Goal: Transaction & Acquisition: Purchase product/service

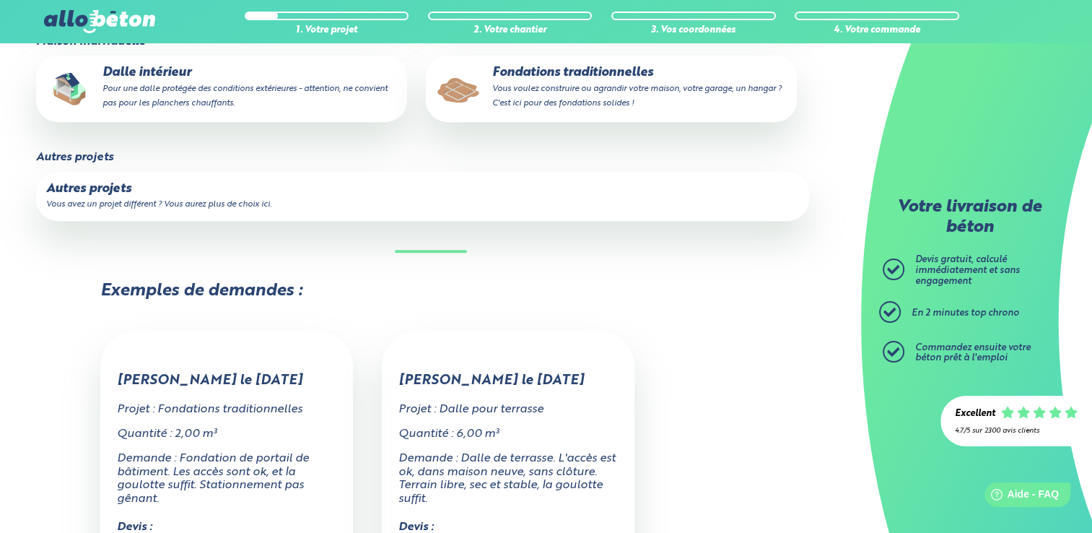
scroll to position [289, 0]
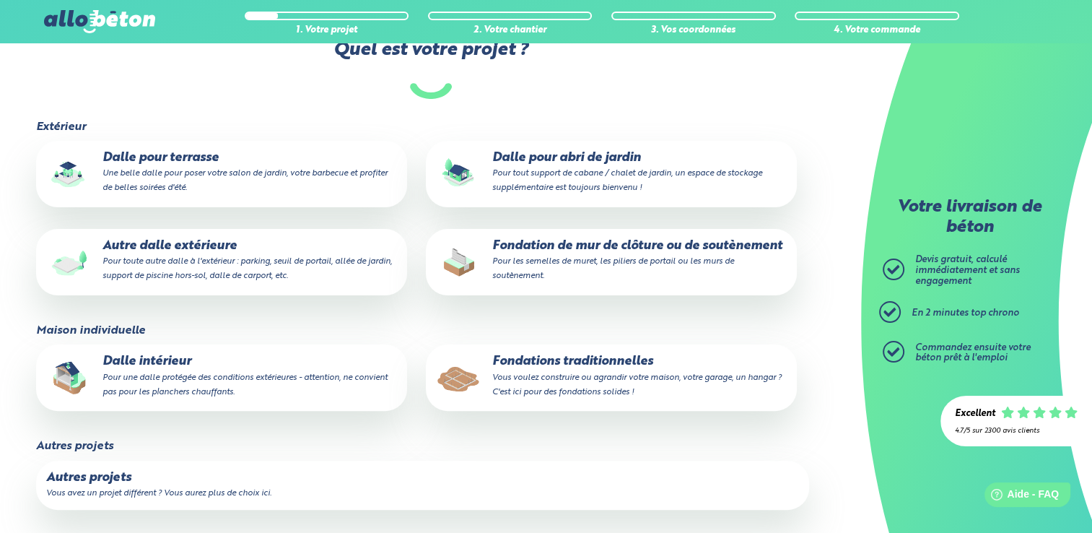
click at [196, 167] on p "Dalle pour terrasse Une belle dalle pour poser votre salon de jardin, votre bar…" at bounding box center [221, 173] width 351 height 44
click at [0, 0] on input "Dalle pour terrasse Une belle dalle pour poser votre salon de jardin, votre bar…" at bounding box center [0, 0] width 0 height 0
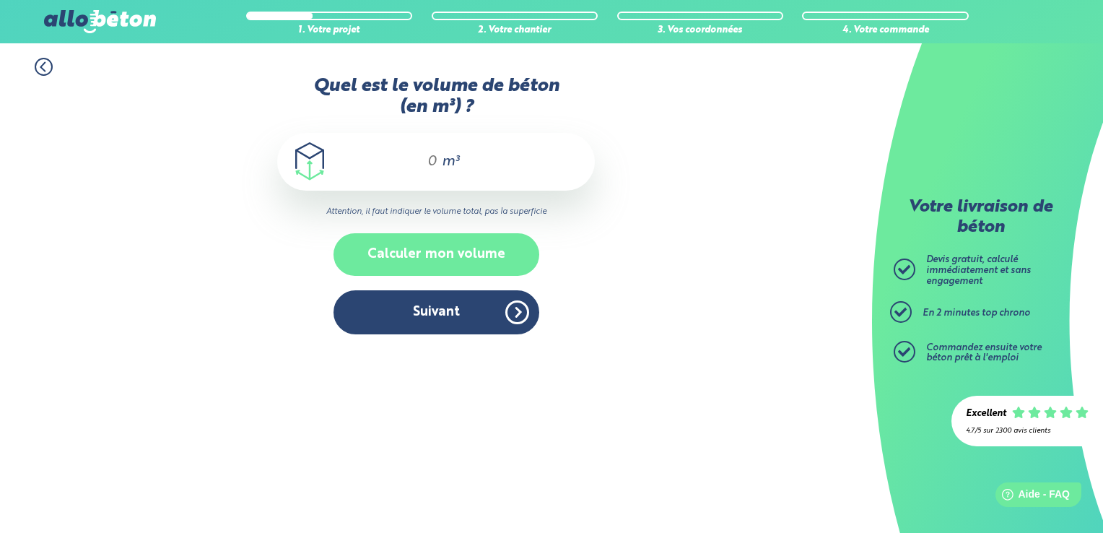
click at [446, 250] on button "Calculer mon volume" at bounding box center [436, 254] width 206 height 43
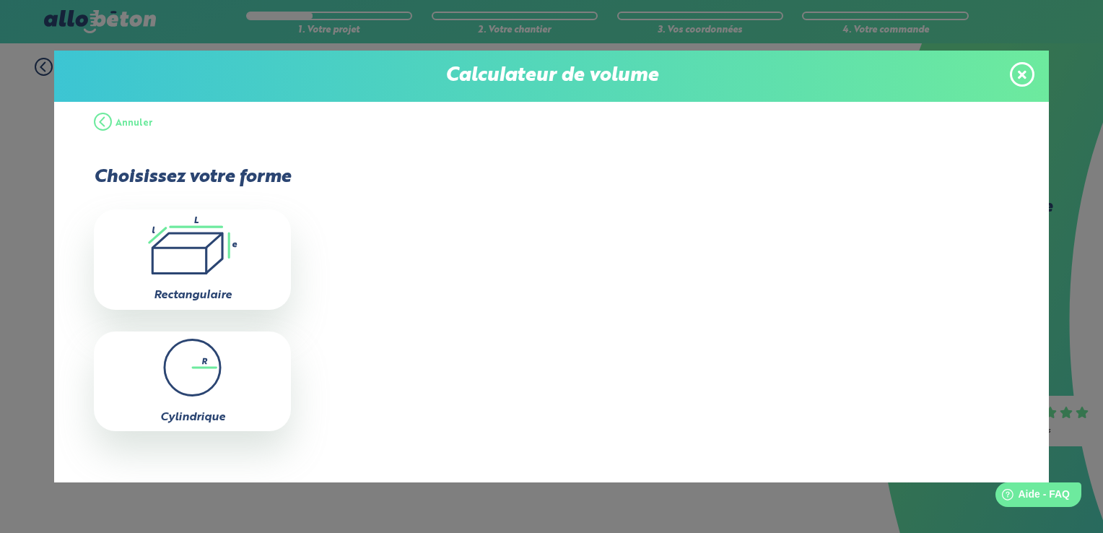
click at [172, 253] on icon ".icon-calc-rectanglea{fill:none;stroke-linecap:round;stroke-width:3px;stroke:#6…" at bounding box center [192, 245] width 183 height 58
type input "0"
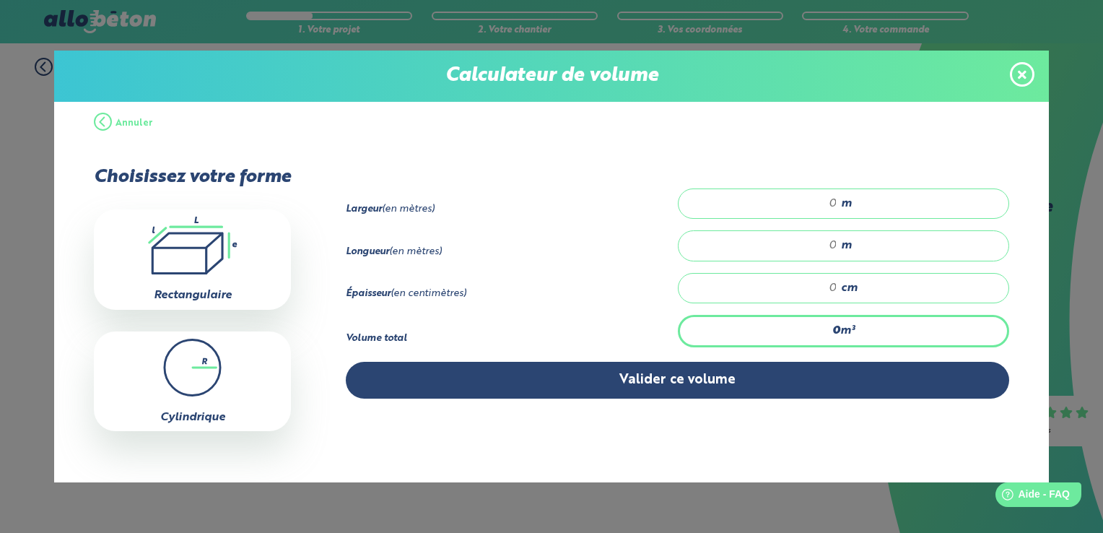
click at [811, 200] on input "number" at bounding box center [765, 203] width 144 height 14
type input "10"
click at [811, 241] on input "number" at bounding box center [765, 245] width 144 height 14
type input "12"
click at [818, 292] on input "number" at bounding box center [765, 288] width 144 height 14
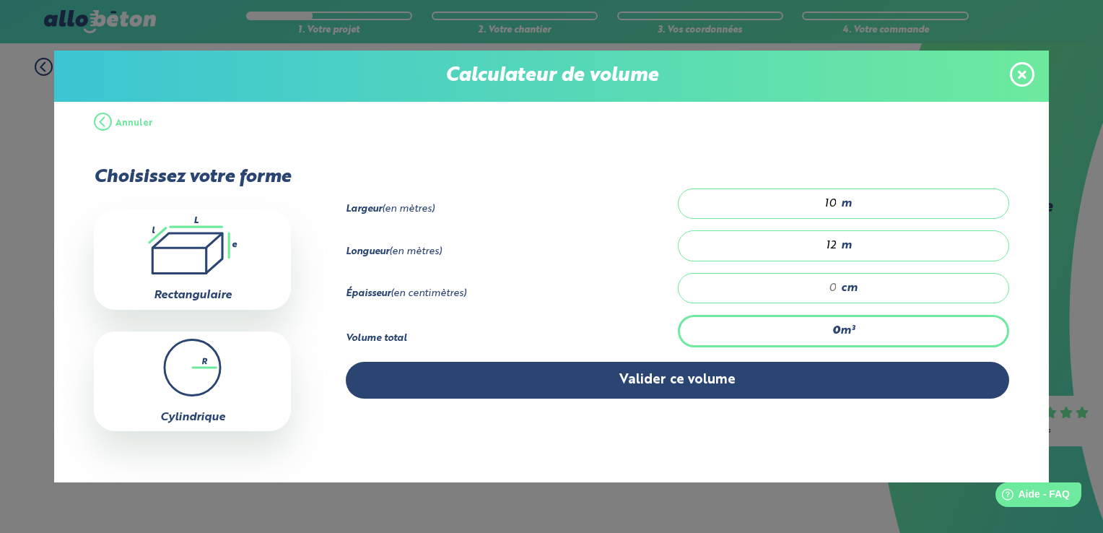
type input "1.2"
type input "1"
type input "20.4"
type input "17"
type input "1.2"
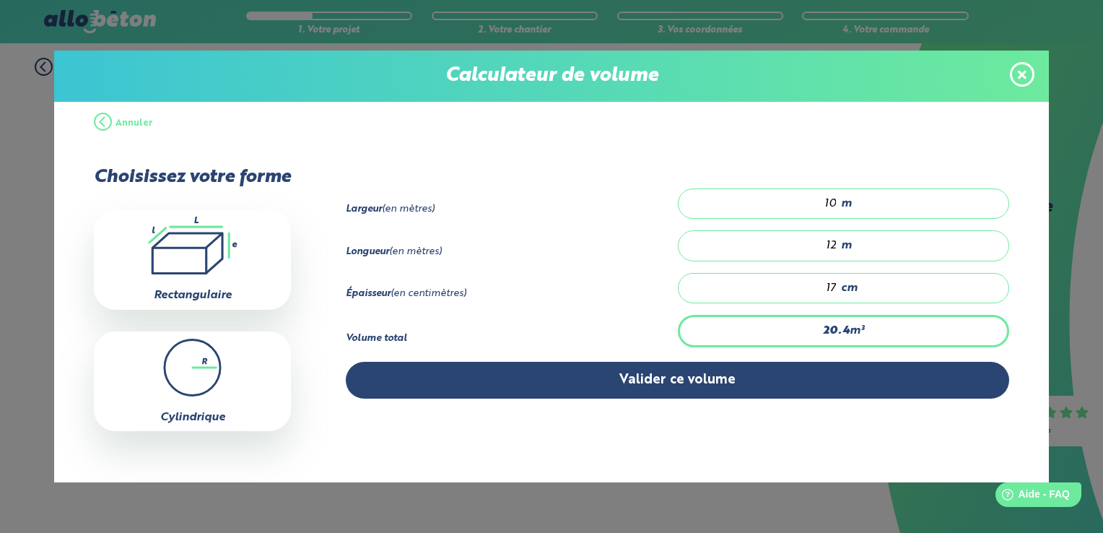
type input "1"
type input "0"
type input "2.4"
type input "20"
type input "24"
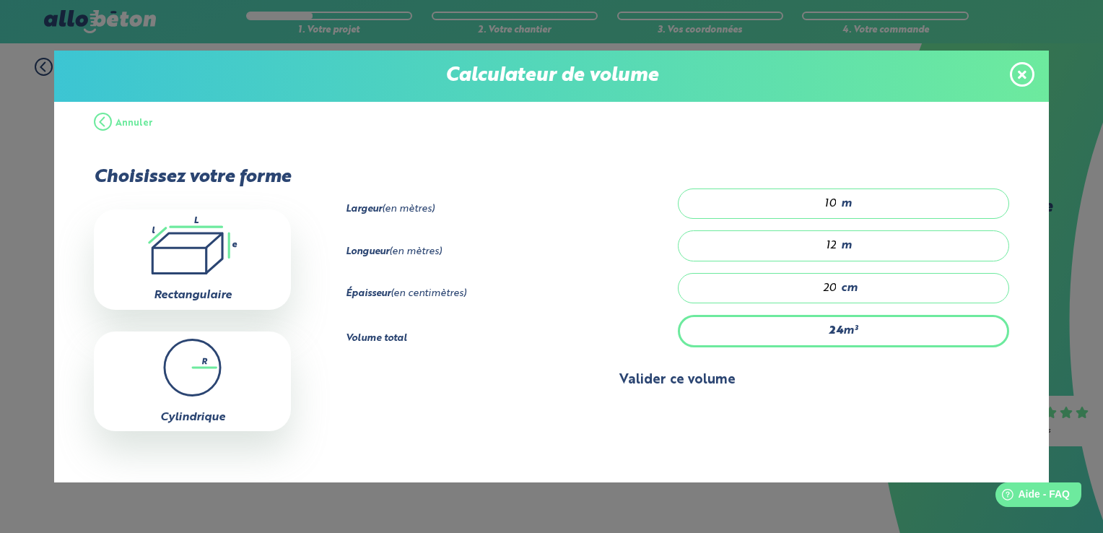
type input "20"
click at [688, 377] on button "Valider ce volume" at bounding box center [677, 380] width 663 height 37
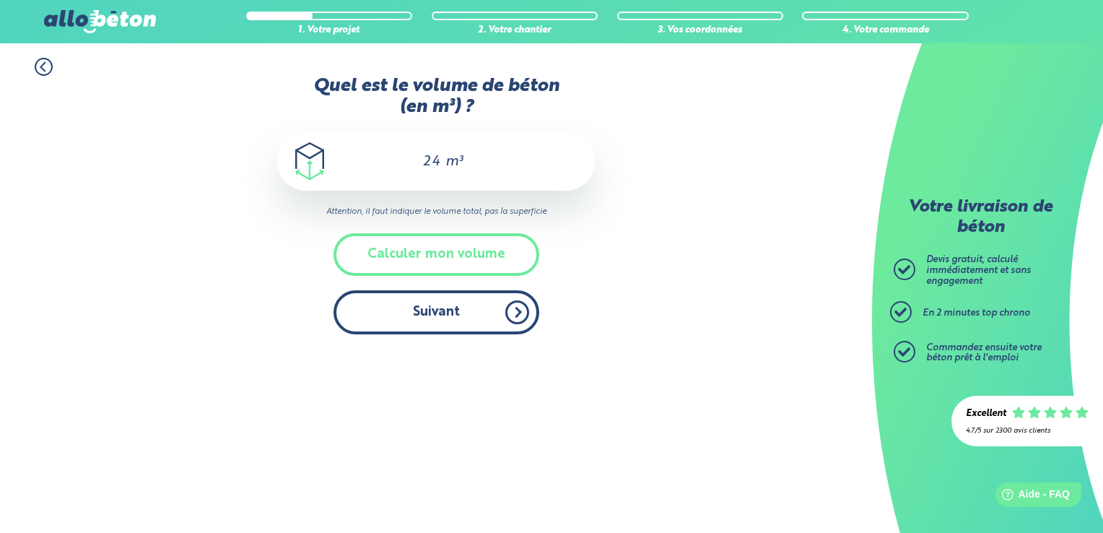
click at [406, 312] on button "Suivant" at bounding box center [436, 312] width 206 height 44
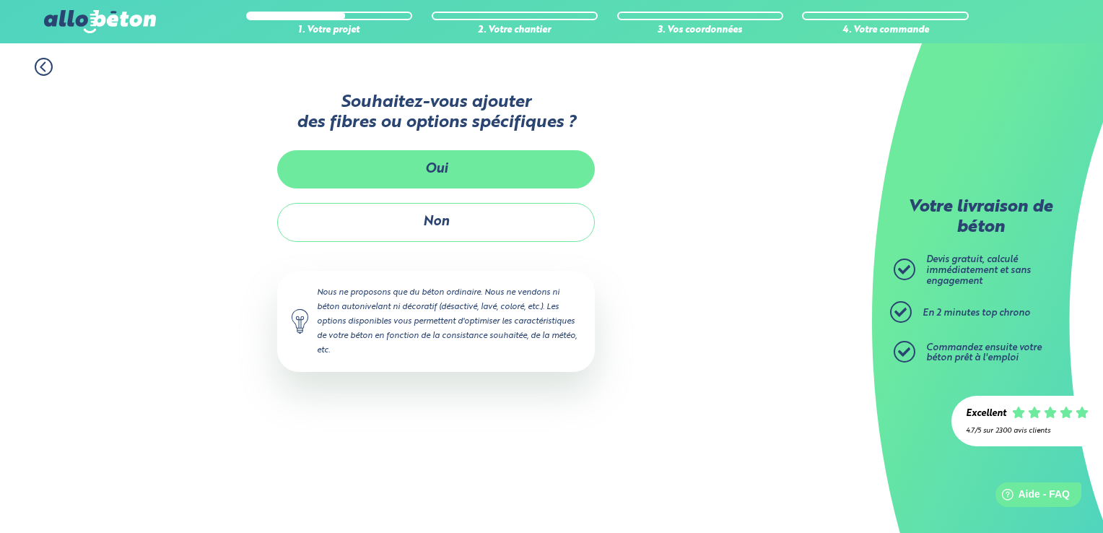
click at [442, 162] on button "Oui" at bounding box center [436, 169] width 318 height 38
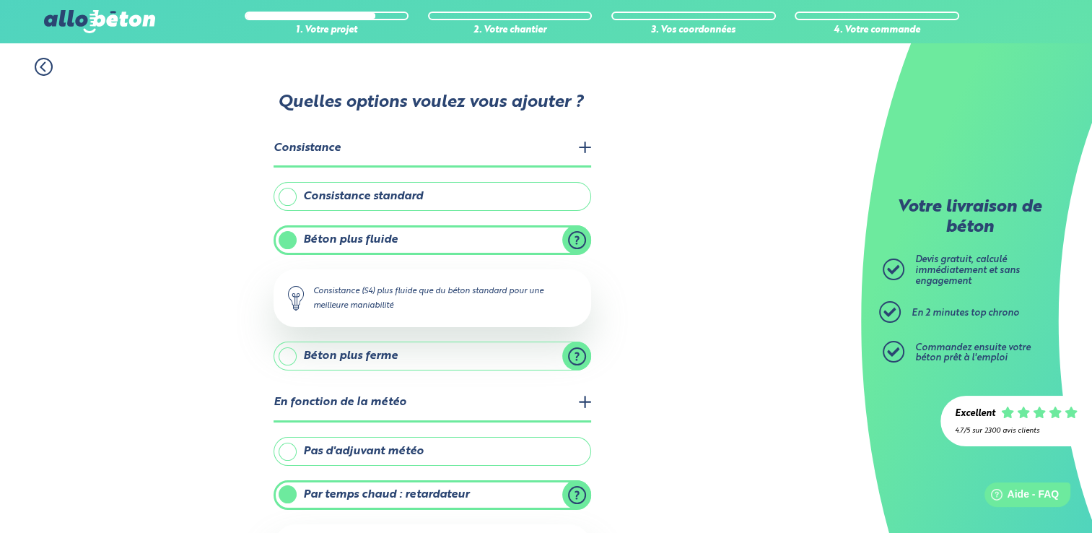
click at [386, 196] on label "Consistance standard" at bounding box center [432, 196] width 318 height 29
click at [0, 0] on input "Consistance standard" at bounding box center [0, 0] width 0 height 0
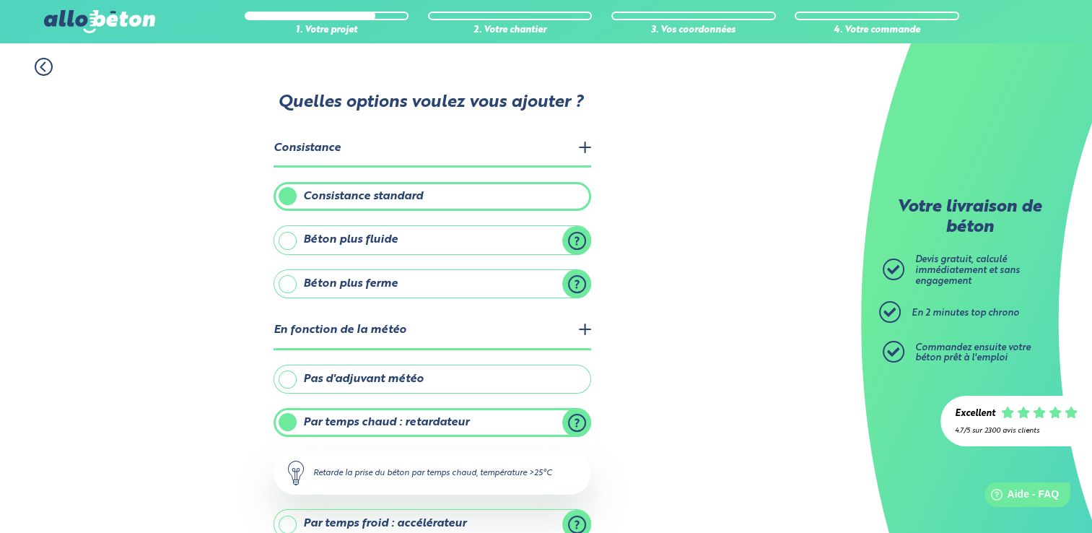
scroll to position [162, 0]
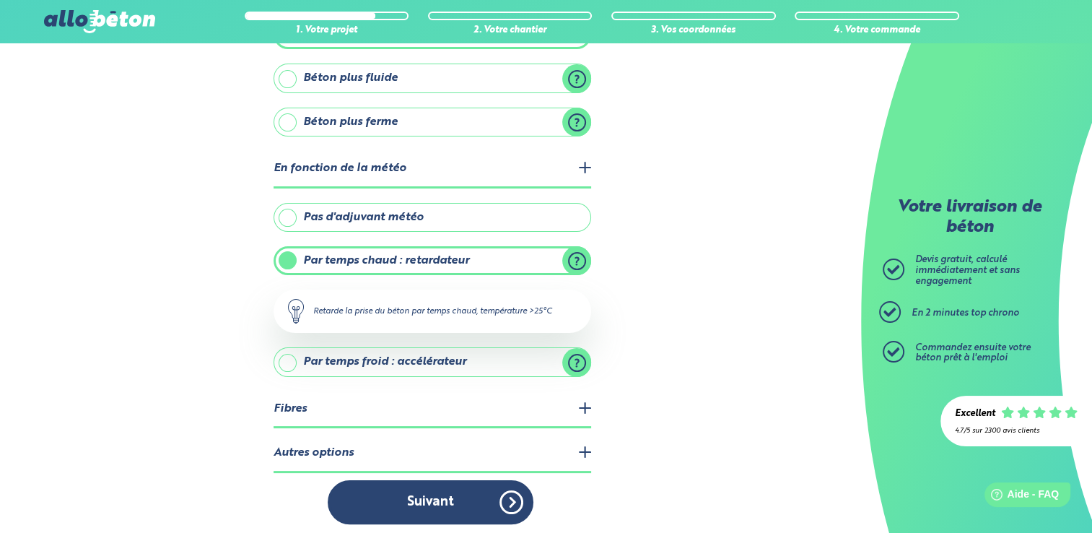
click at [580, 400] on legend "Fibres" at bounding box center [432, 409] width 318 height 37
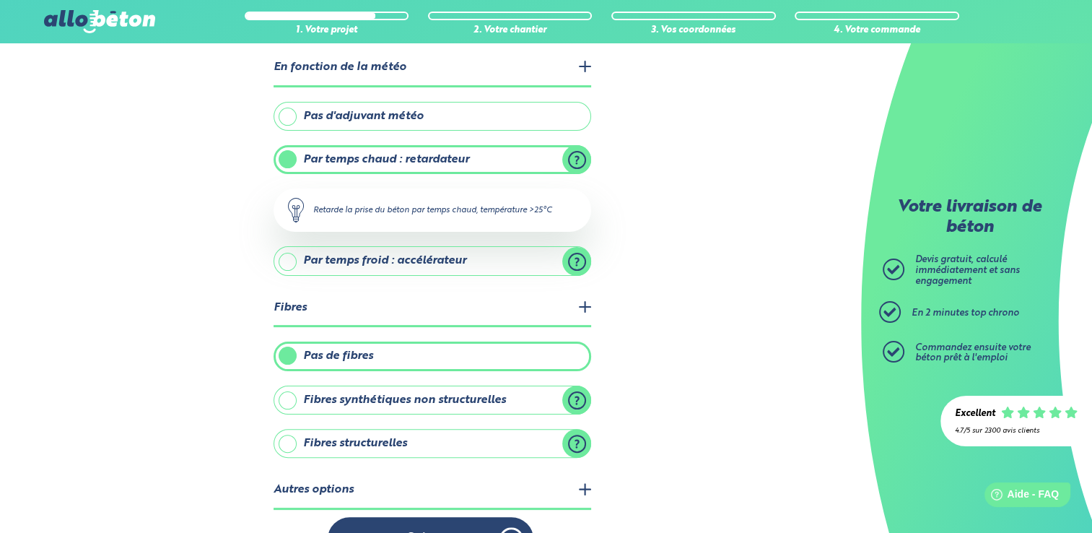
scroll to position [299, 0]
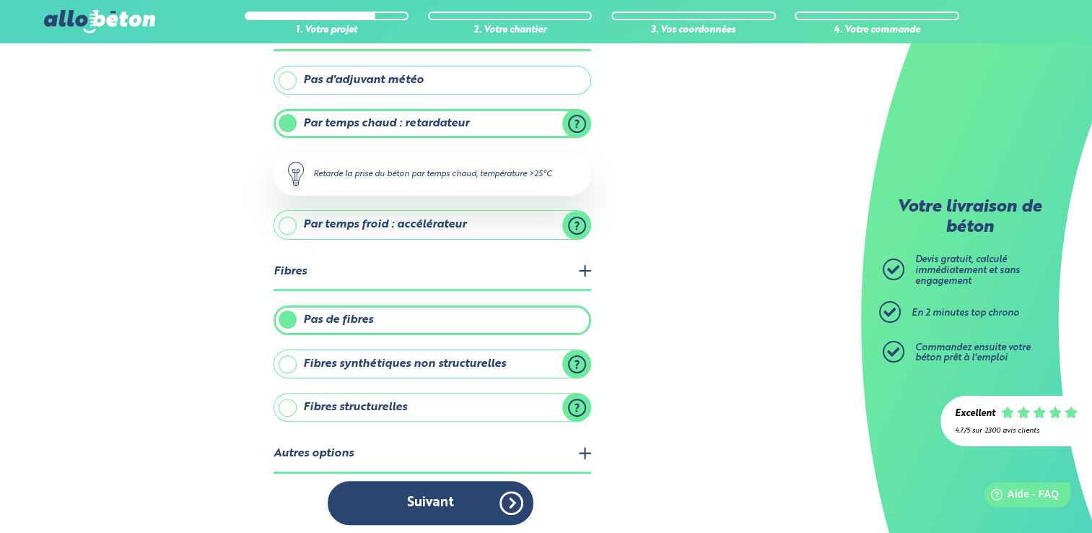
click at [440, 360] on label "Fibres synthétiques non structurelles" at bounding box center [432, 363] width 318 height 29
click at [0, 0] on input "Fibres synthétiques non structurelles" at bounding box center [0, 0] width 0 height 0
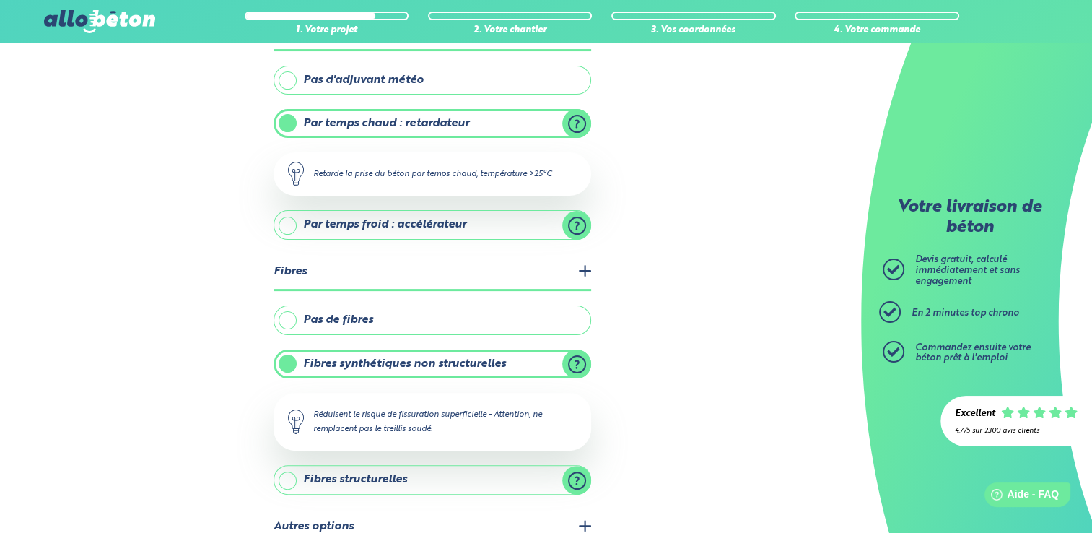
click at [647, 334] on div "1. Votre projet 2. Votre chantier 3. Vos coordonnées 4. Votre commande Quelles …" at bounding box center [430, 178] width 861 height 867
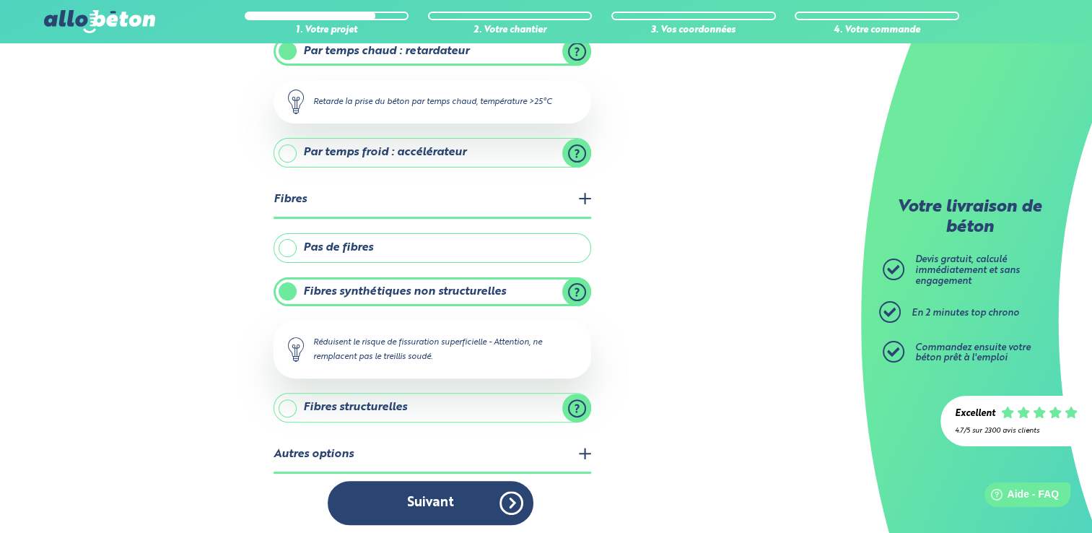
click at [338, 397] on label "Fibres structurelles" at bounding box center [432, 407] width 318 height 29
click at [0, 0] on input "Fibres structurelles" at bounding box center [0, 0] width 0 height 0
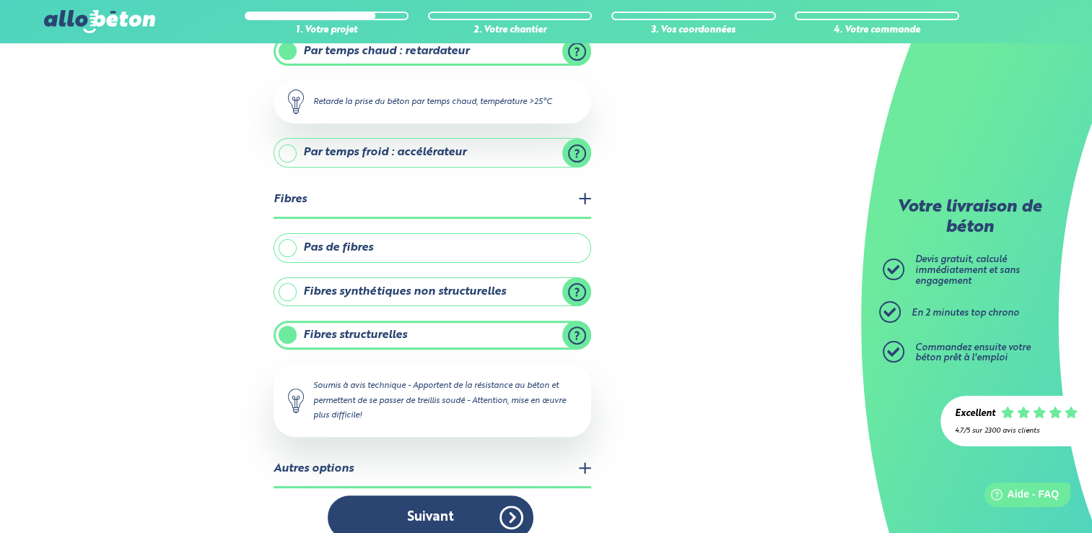
click at [491, 282] on label "Fibres synthétiques non structurelles" at bounding box center [432, 291] width 318 height 29
click at [0, 0] on input "Fibres synthétiques non structurelles" at bounding box center [0, 0] width 0 height 0
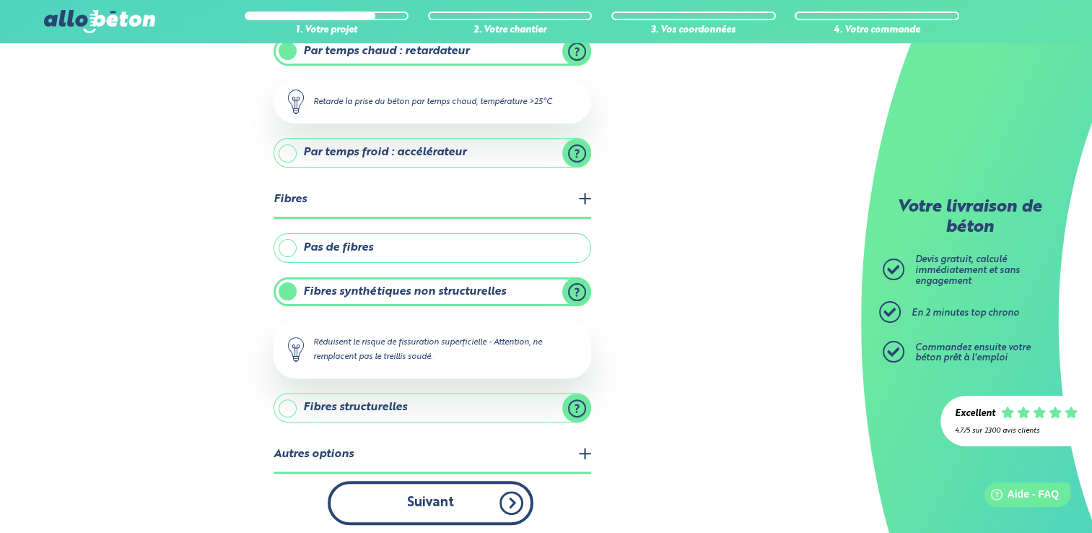
click at [407, 504] on button "Suivant" at bounding box center [431, 503] width 206 height 44
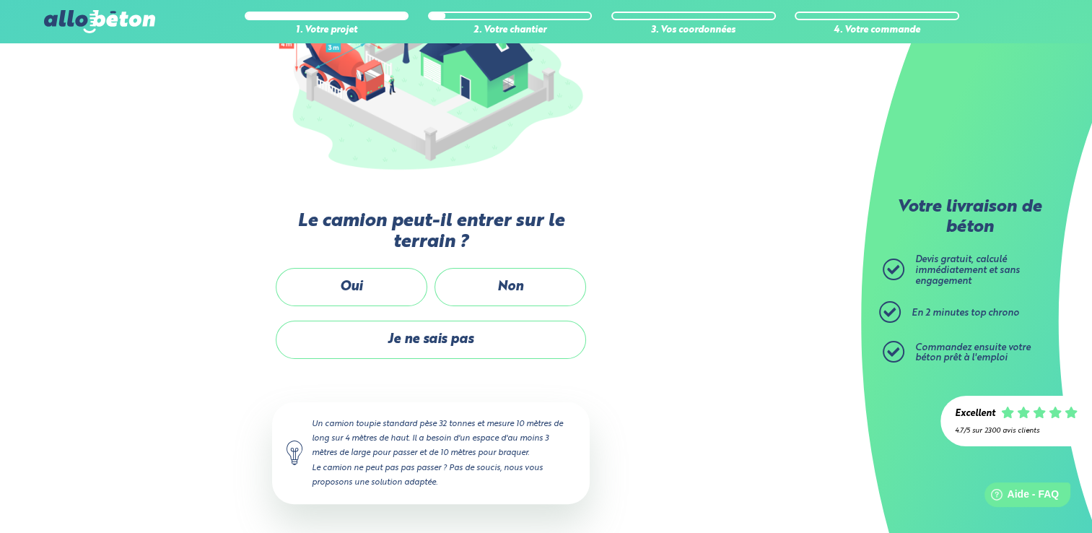
scroll to position [230, 0]
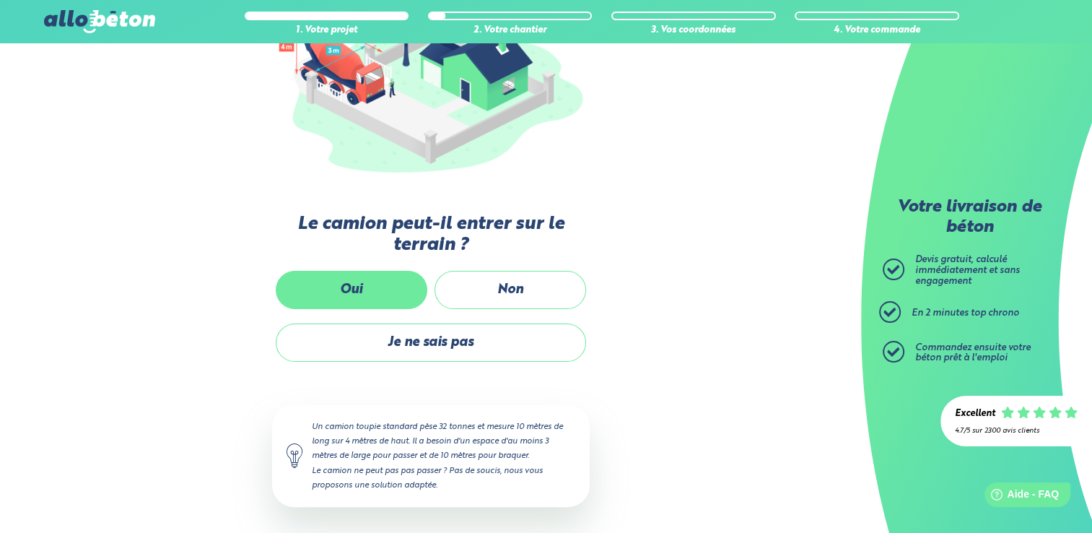
click at [349, 277] on label "Oui" at bounding box center [352, 290] width 152 height 38
click at [0, 0] on input "Oui" at bounding box center [0, 0] width 0 height 0
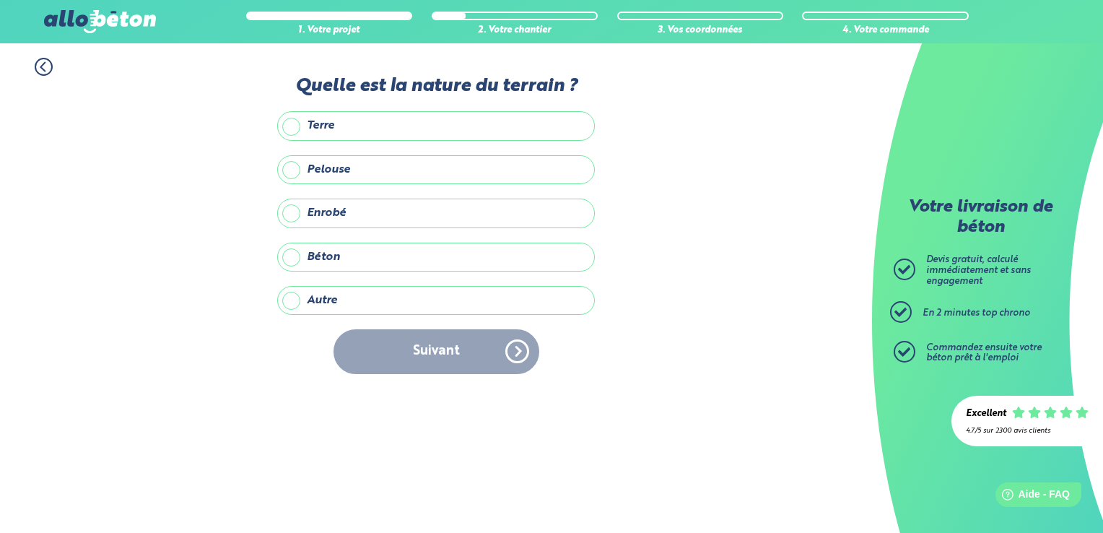
click at [369, 296] on label "Autre" at bounding box center [436, 300] width 318 height 29
click at [0, 0] on input "Autre" at bounding box center [0, 0] width 0 height 0
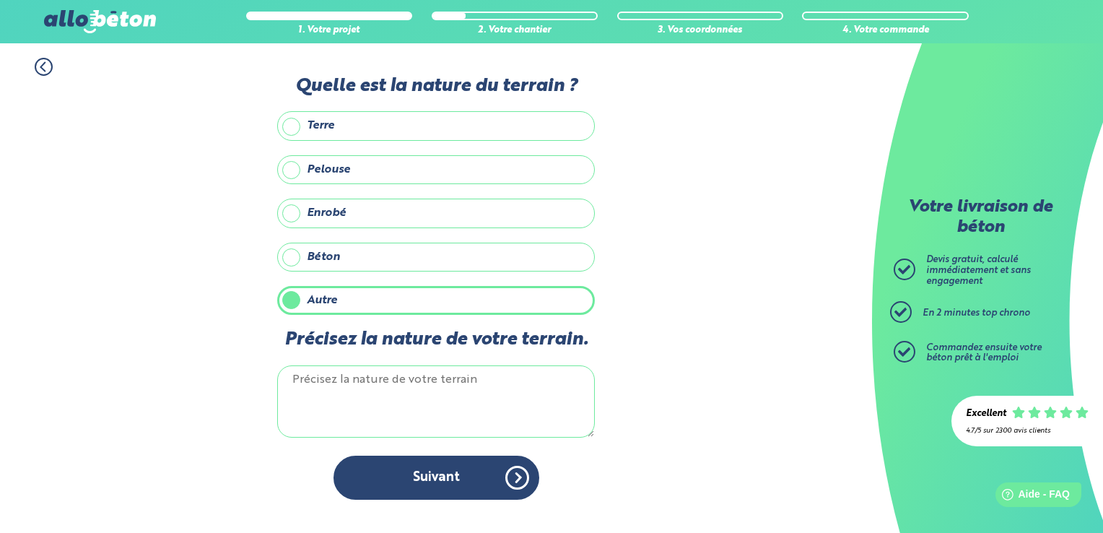
click at [333, 165] on label "Pelouse" at bounding box center [436, 169] width 318 height 29
click at [0, 0] on input "Pelouse" at bounding box center [0, 0] width 0 height 0
click at [292, 296] on label "Autre" at bounding box center [436, 300] width 318 height 29
click at [0, 0] on input "Autre" at bounding box center [0, 0] width 0 height 0
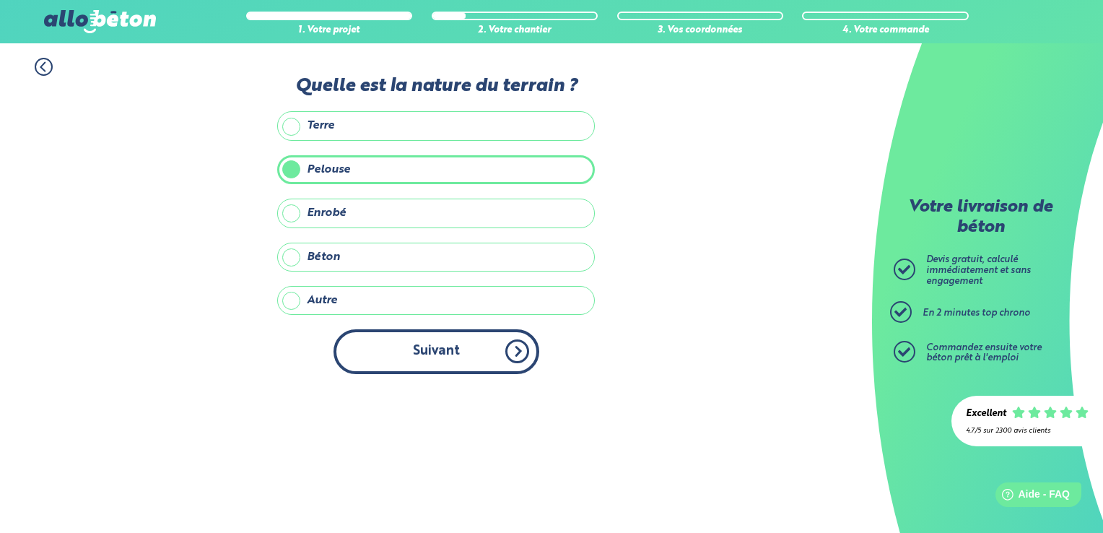
click at [419, 346] on button "Suivant" at bounding box center [436, 351] width 206 height 44
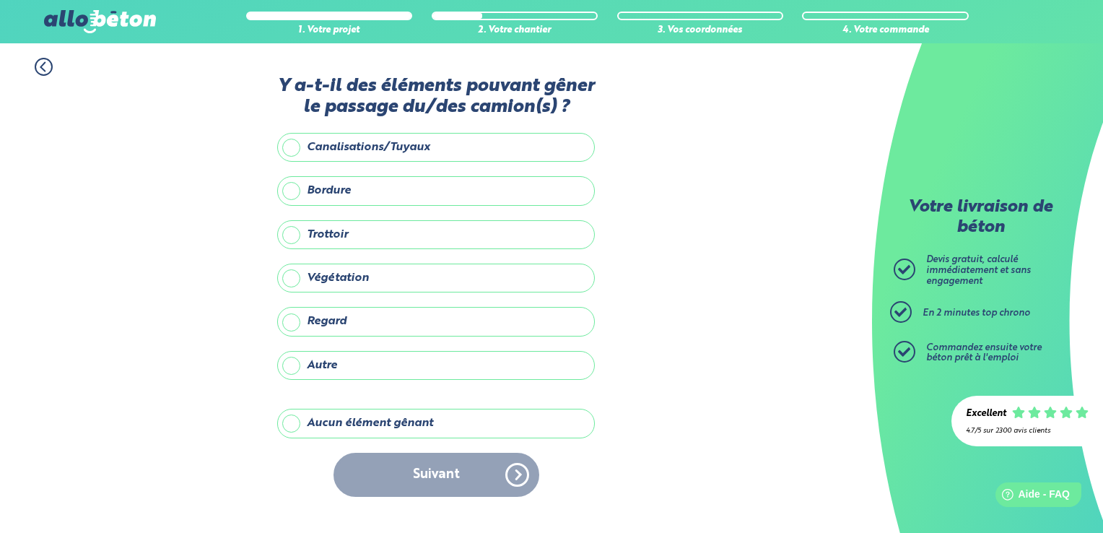
drag, startPoint x: 406, startPoint y: 424, endPoint x: 407, endPoint y: 416, distance: 8.8
click at [406, 424] on label "Aucun élément gênant" at bounding box center [436, 422] width 318 height 29
click at [0, 0] on input "Aucun élément gênant" at bounding box center [0, 0] width 0 height 0
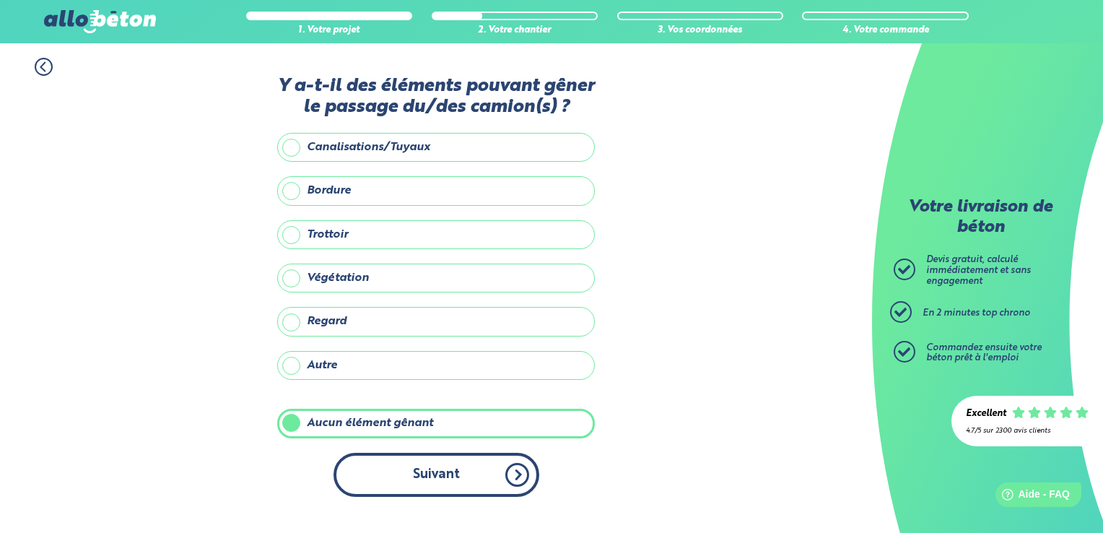
click at [452, 455] on button "Suivant" at bounding box center [436, 474] width 206 height 44
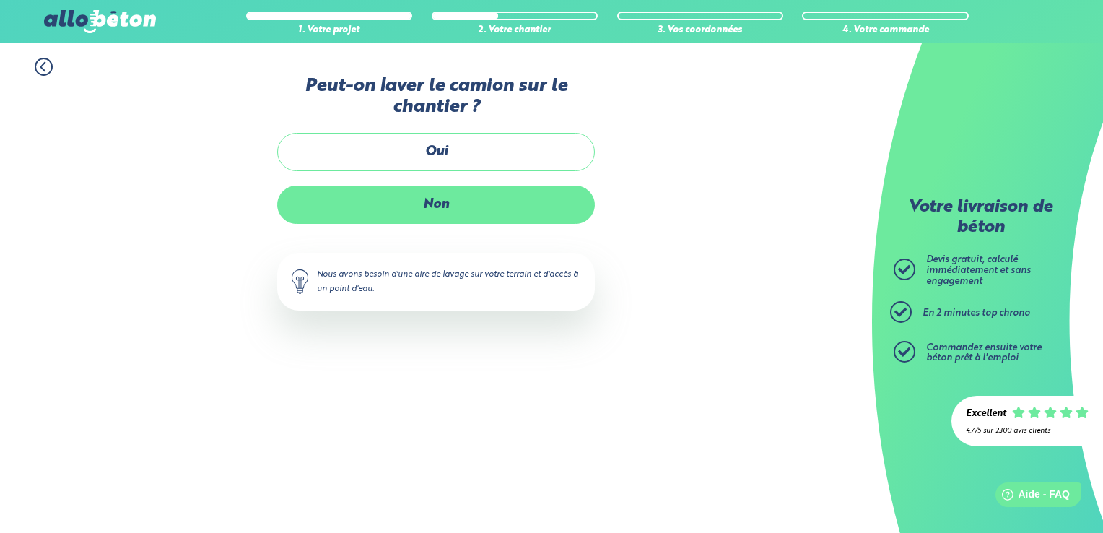
click at [446, 206] on label "Non" at bounding box center [436, 204] width 318 height 38
click at [0, 0] on input "Non" at bounding box center [0, 0] width 0 height 0
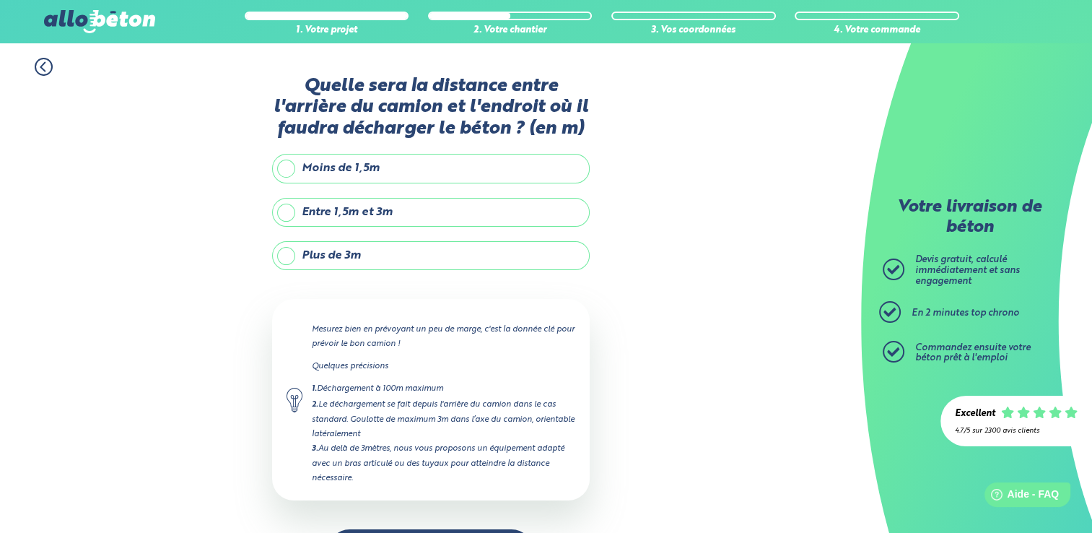
click at [392, 209] on label "Entre 1,5m et 3m" at bounding box center [431, 212] width 318 height 29
click at [0, 0] on input "Entre 1,5m et 3m" at bounding box center [0, 0] width 0 height 0
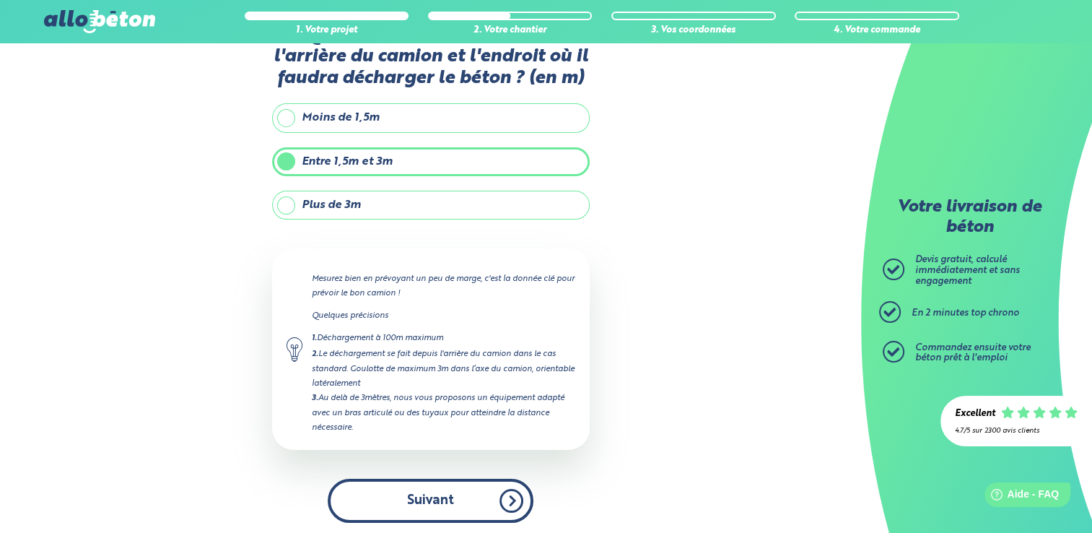
click at [443, 498] on button "Suivant" at bounding box center [431, 500] width 206 height 44
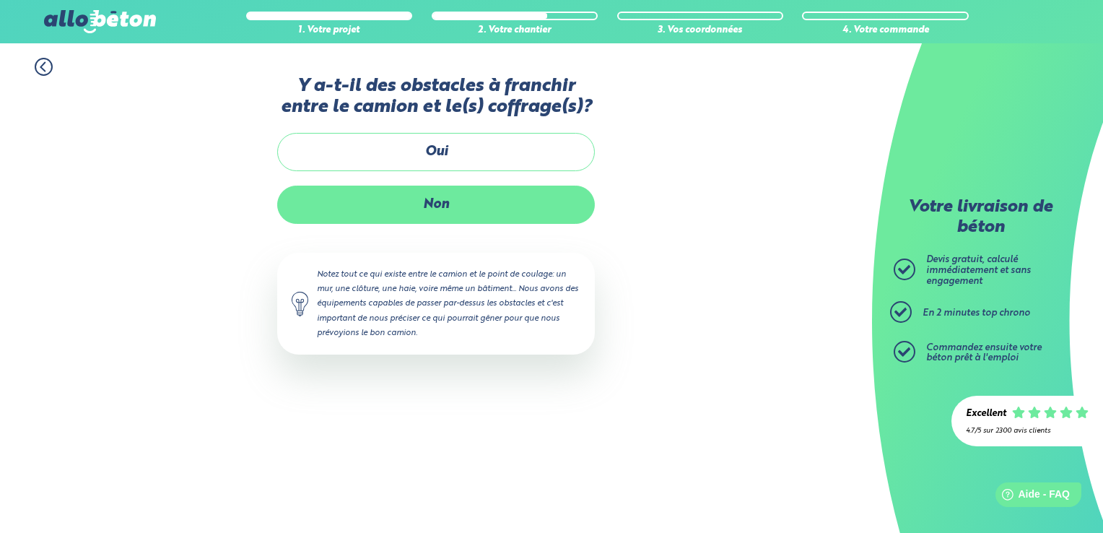
click at [447, 201] on label "Non" at bounding box center [436, 204] width 318 height 38
click at [0, 0] on input "Non" at bounding box center [0, 0] width 0 height 0
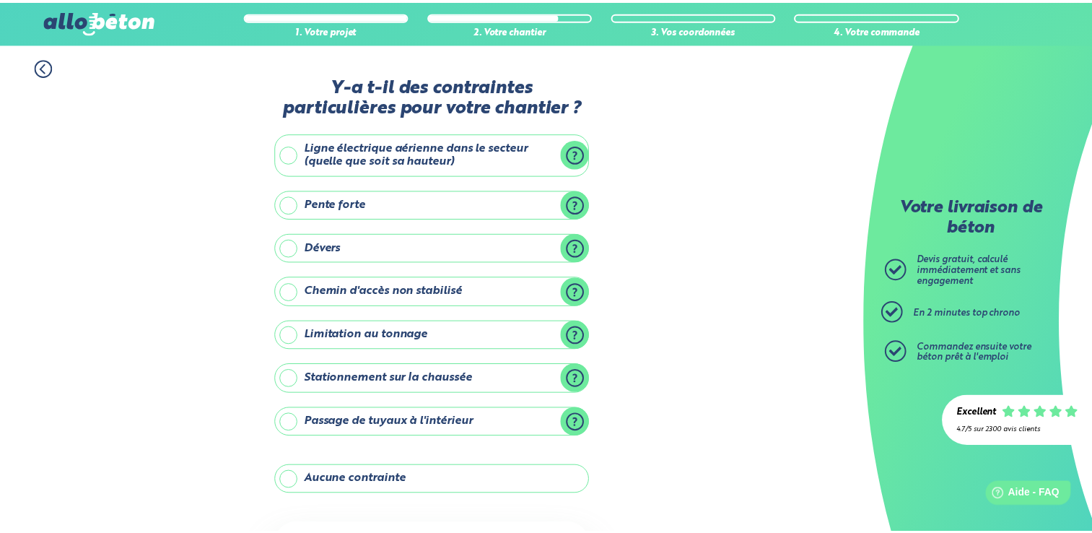
scroll to position [134, 0]
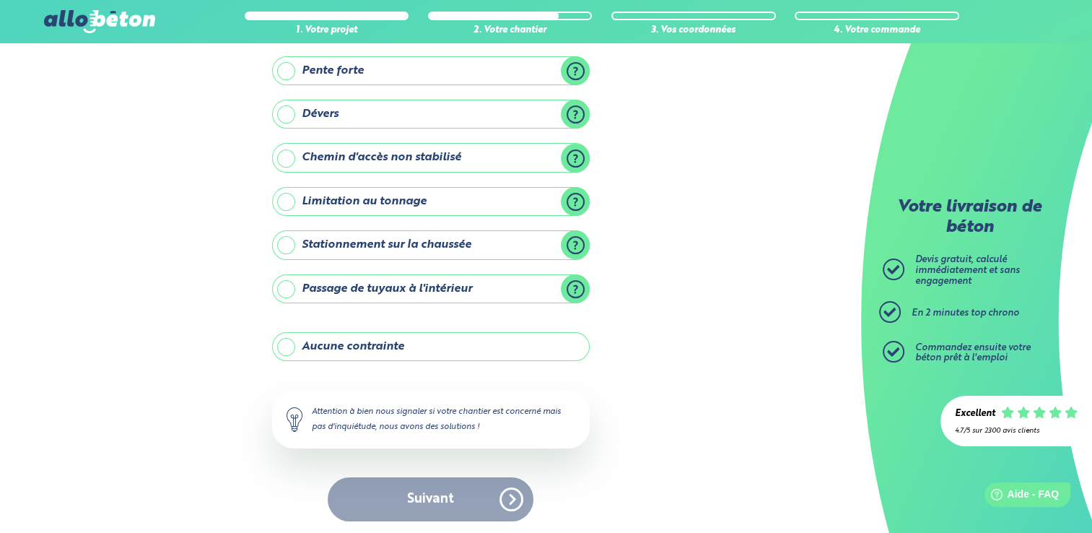
click at [378, 342] on label "Aucune contrainte" at bounding box center [431, 346] width 318 height 29
click at [0, 0] on input "Aucune contrainte" at bounding box center [0, 0] width 0 height 0
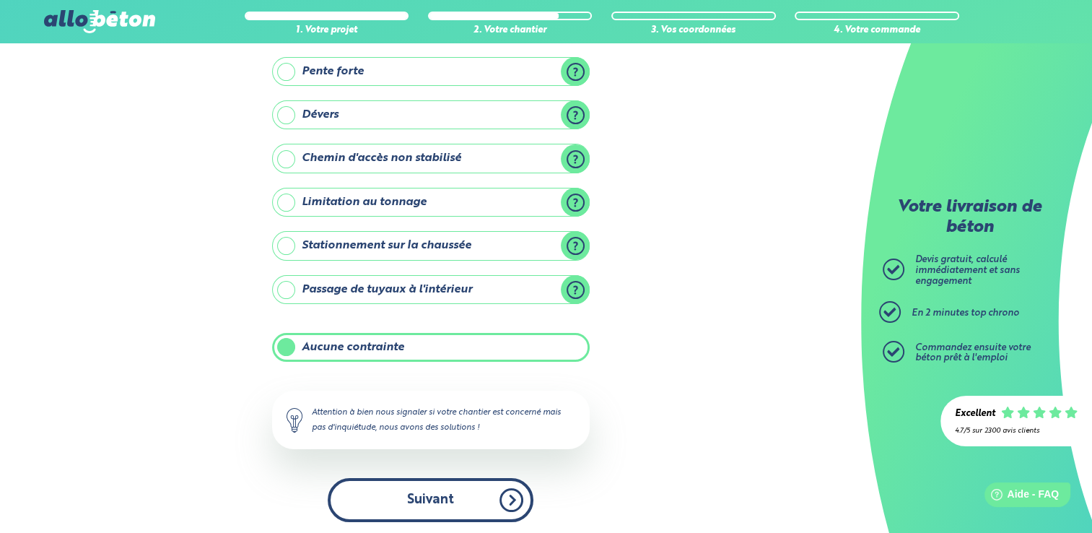
click at [439, 504] on button "Suivant" at bounding box center [431, 500] width 206 height 44
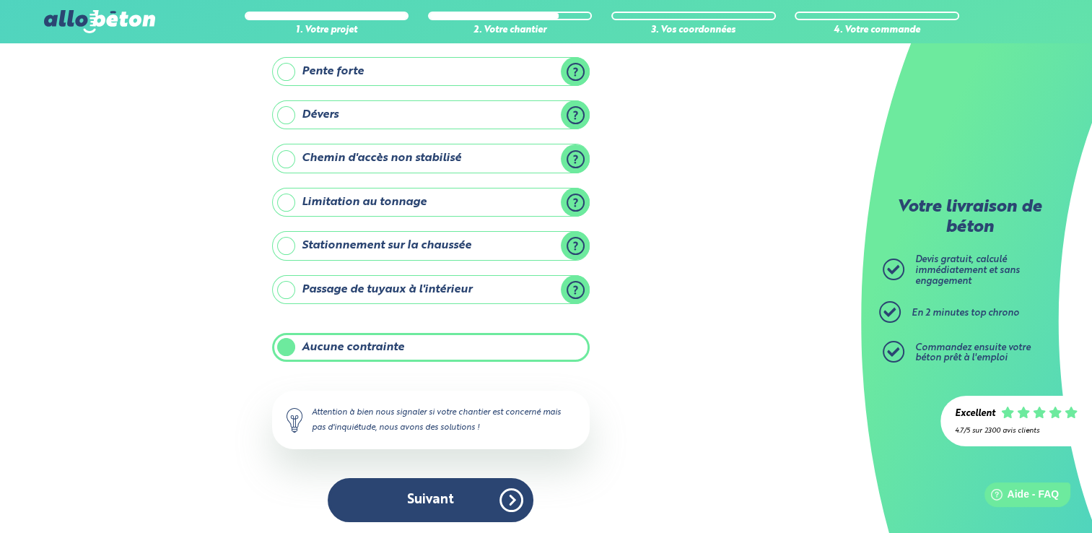
scroll to position [9, 0]
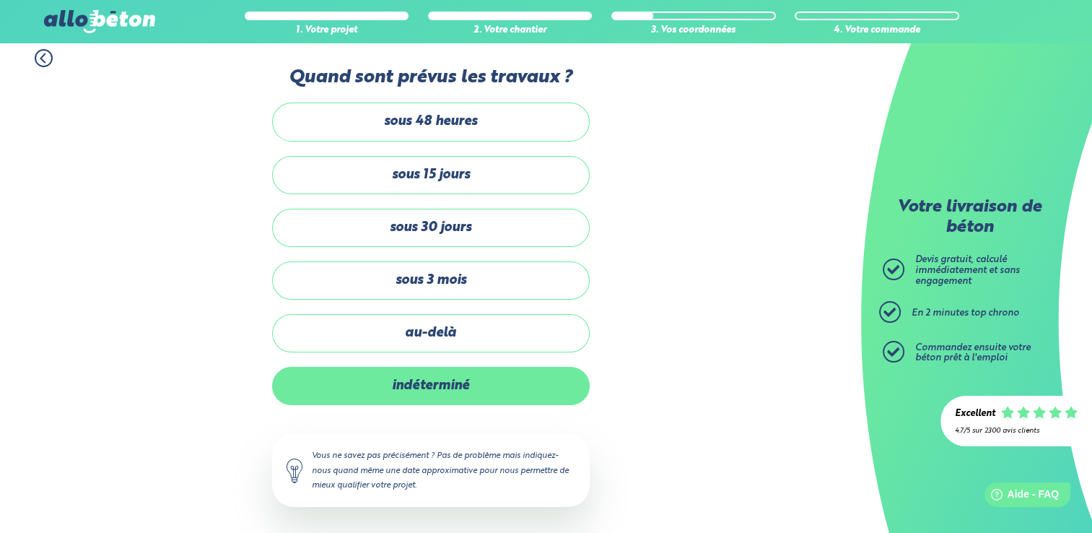
click at [455, 390] on label "indéterminé" at bounding box center [431, 386] width 318 height 38
click at [0, 0] on input "indéterminé" at bounding box center [0, 0] width 0 height 0
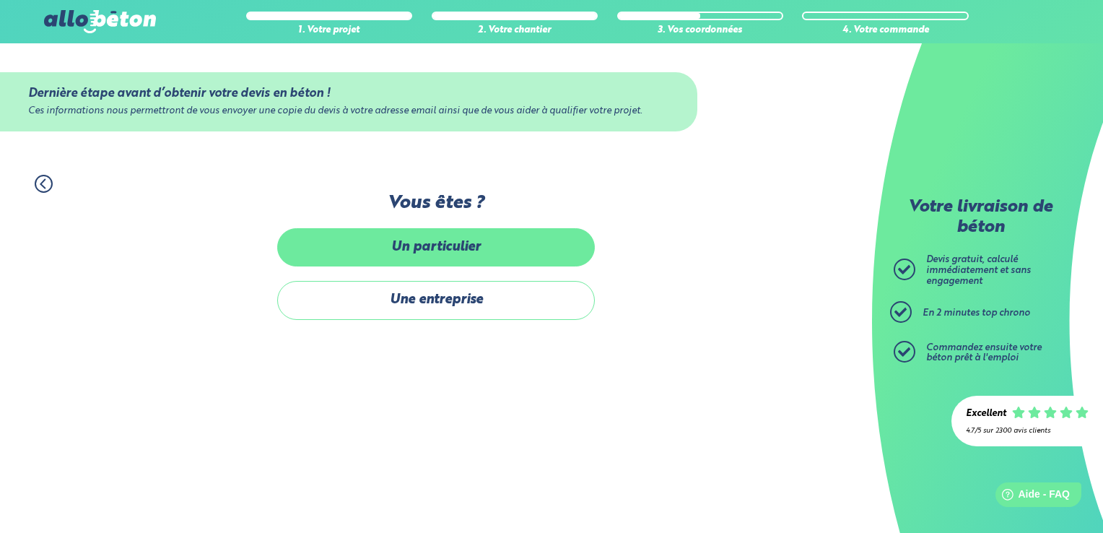
click at [463, 246] on label "Un particulier" at bounding box center [436, 247] width 318 height 38
click at [0, 0] on input "Un particulier" at bounding box center [0, 0] width 0 height 0
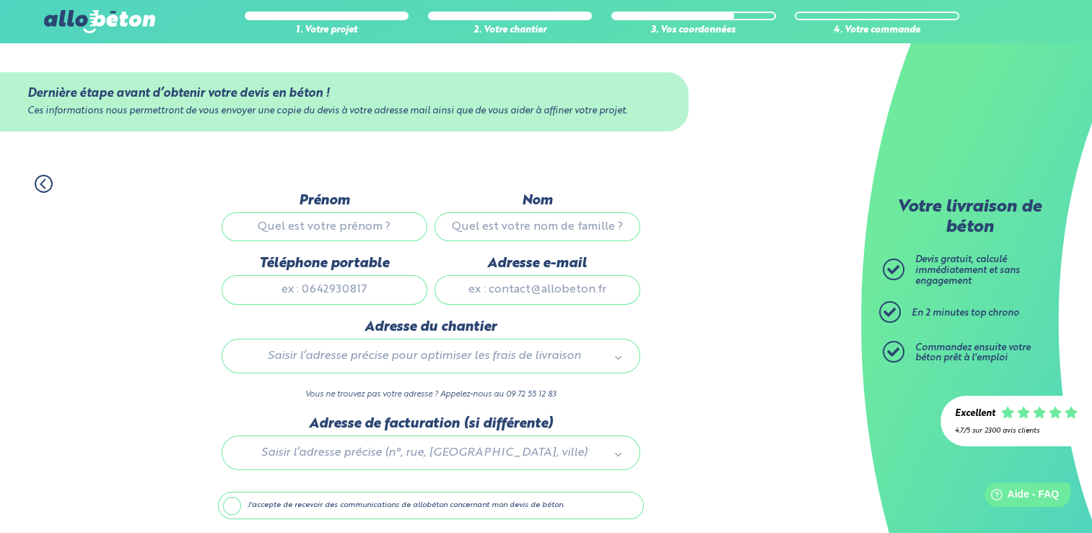
scroll to position [50, 0]
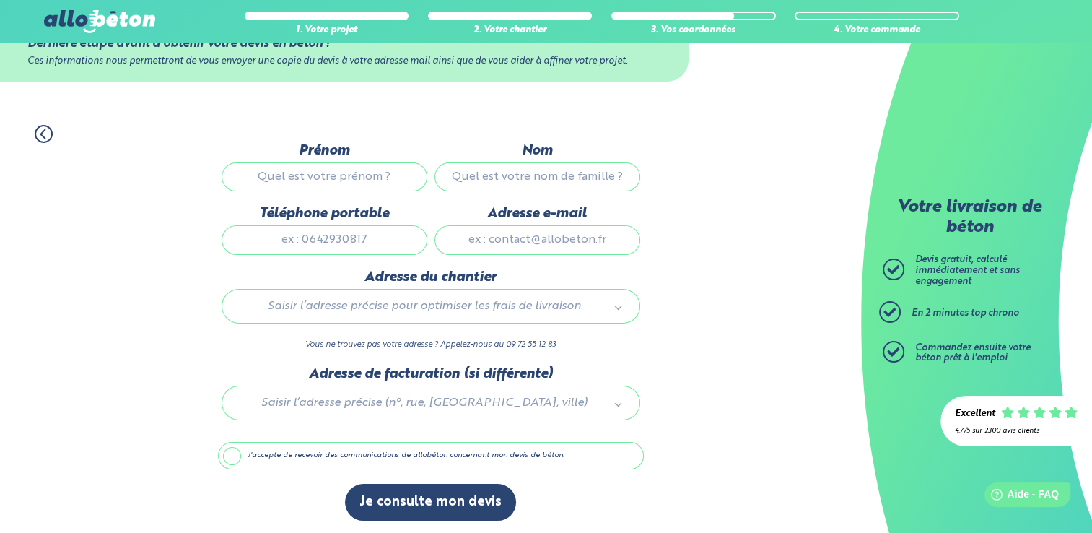
drag, startPoint x: 355, startPoint y: 501, endPoint x: 358, endPoint y: 481, distance: 20.4
click at [358, 486] on button "Je consulte mon devis" at bounding box center [430, 501] width 171 height 37
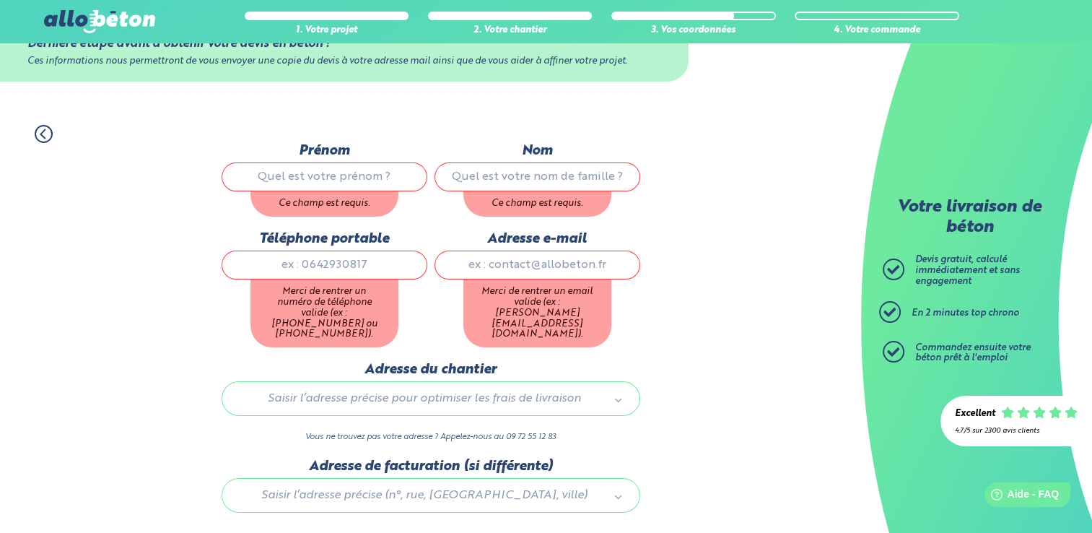
click at [807, 228] on div "1. Votre projet 2. Votre chantier 3. Vos coordonnées 4. Votre commande Dernière…" at bounding box center [430, 398] width 861 height 577
drag, startPoint x: 702, startPoint y: 211, endPoint x: 683, endPoint y: 206, distance: 19.4
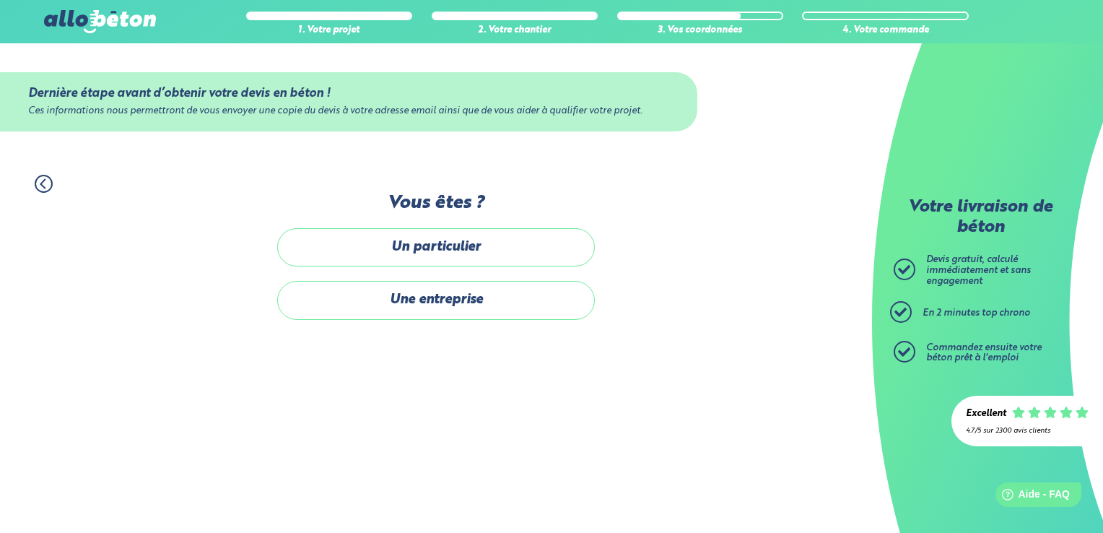
drag, startPoint x: 623, startPoint y: 207, endPoint x: 340, endPoint y: 270, distance: 290.5
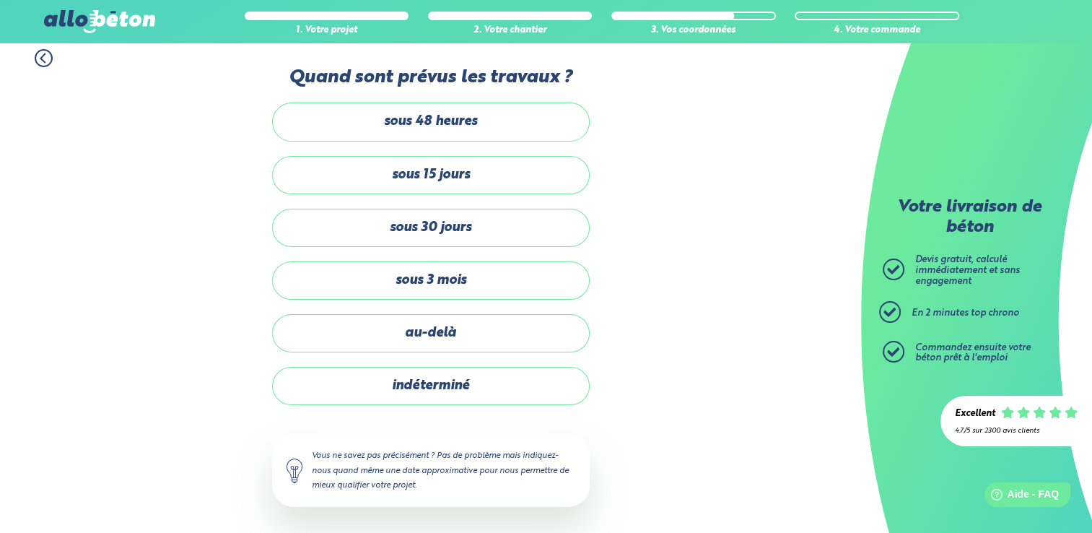
drag, startPoint x: 592, startPoint y: 227, endPoint x: 435, endPoint y: 235, distance: 156.8
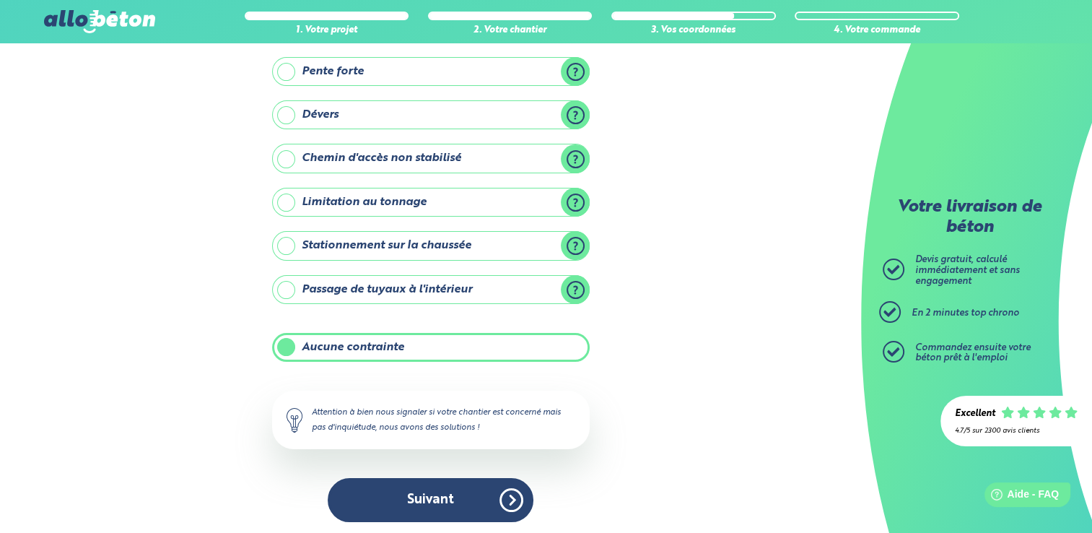
drag, startPoint x: 531, startPoint y: 248, endPoint x: 483, endPoint y: 248, distance: 47.6
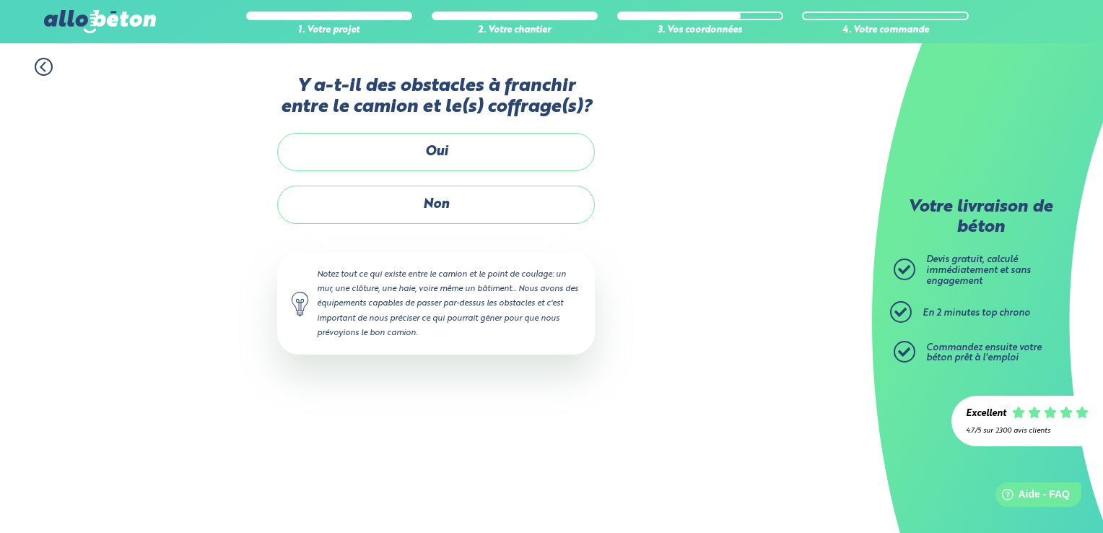
drag, startPoint x: 644, startPoint y: 250, endPoint x: 520, endPoint y: 326, distance: 144.8
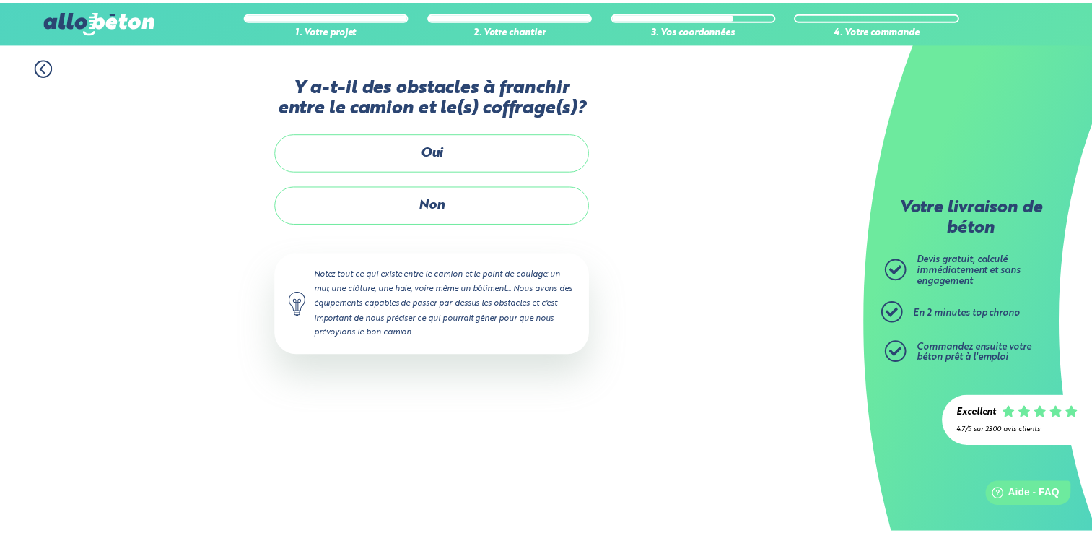
scroll to position [51, 0]
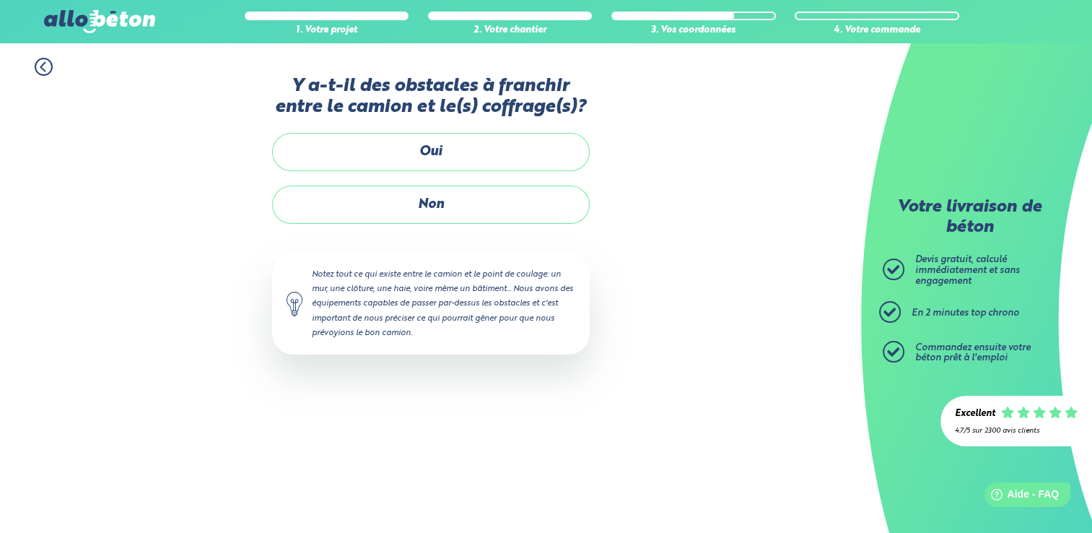
drag, startPoint x: 520, startPoint y: 326, endPoint x: 426, endPoint y: 269, distance: 109.8
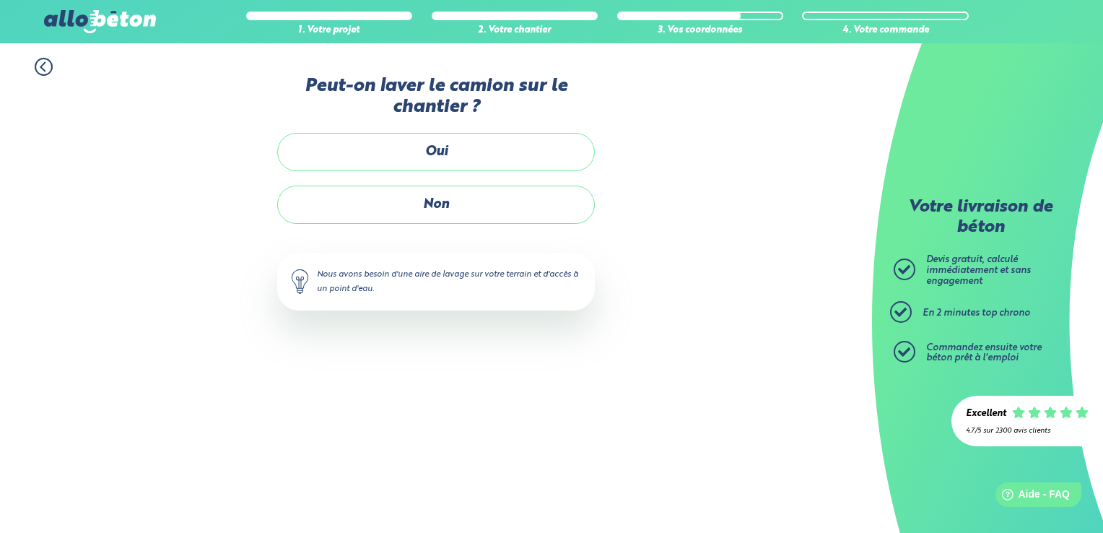
drag, startPoint x: 13, startPoint y: 303, endPoint x: 144, endPoint y: 342, distance: 137.0
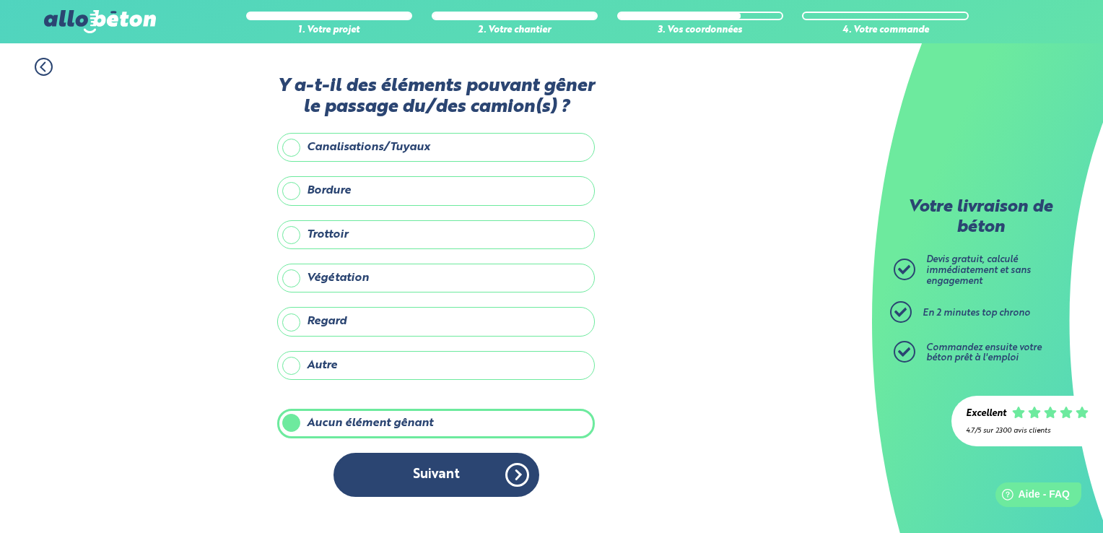
drag, startPoint x: 635, startPoint y: 459, endPoint x: 644, endPoint y: 447, distance: 14.4
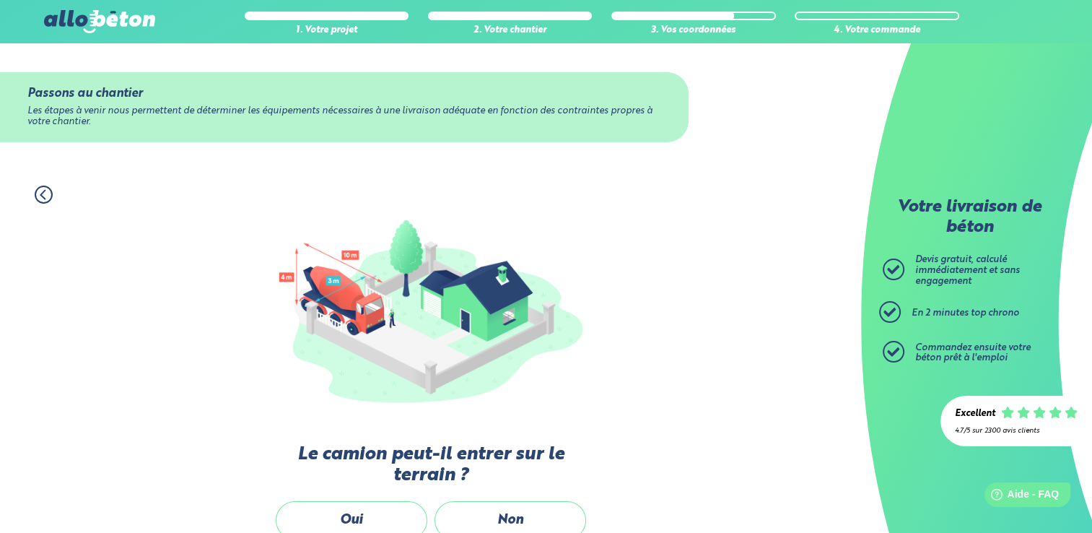
scroll to position [371, 0]
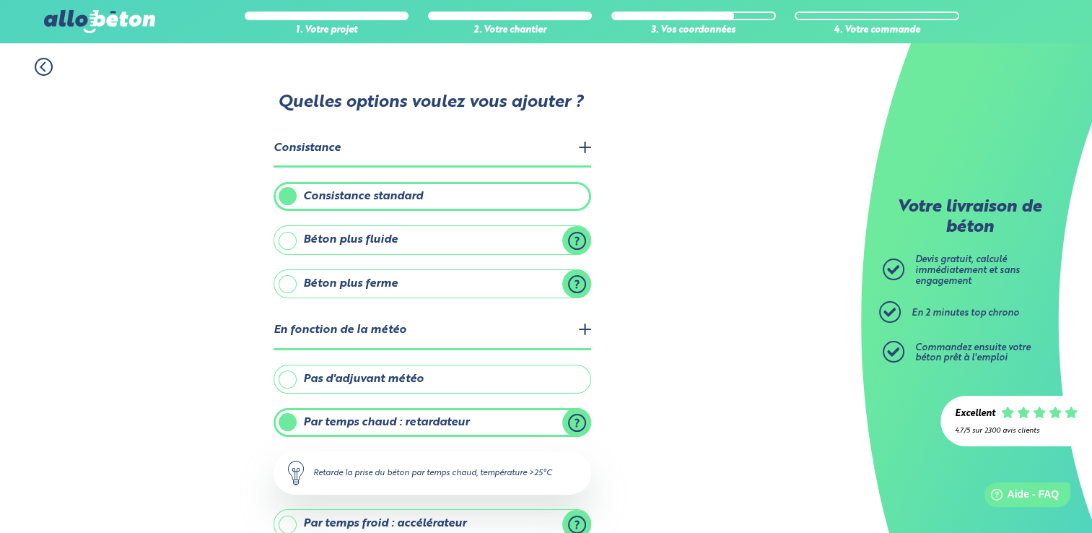
scroll to position [371, 0]
